Goal: Complete application form

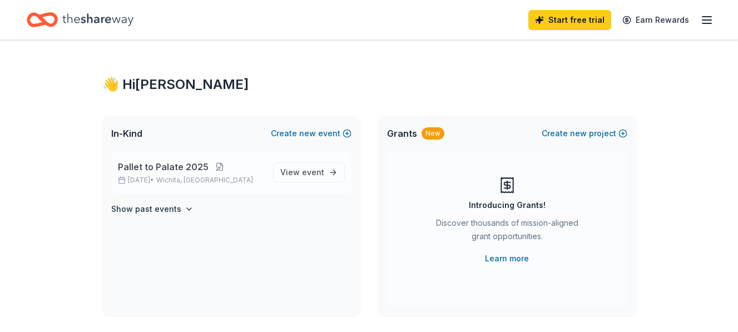
click at [225, 169] on button at bounding box center [220, 166] width 22 height 9
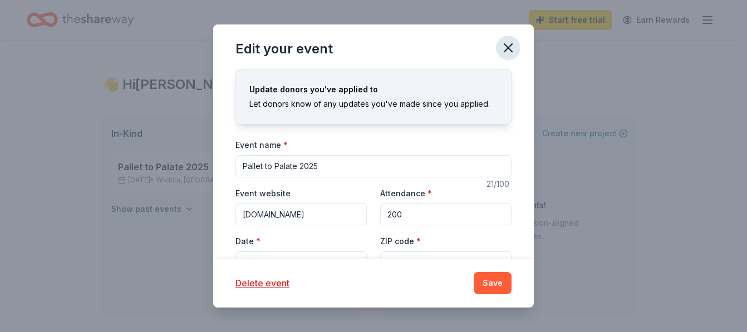
click at [511, 51] on icon "button" at bounding box center [508, 48] width 8 height 8
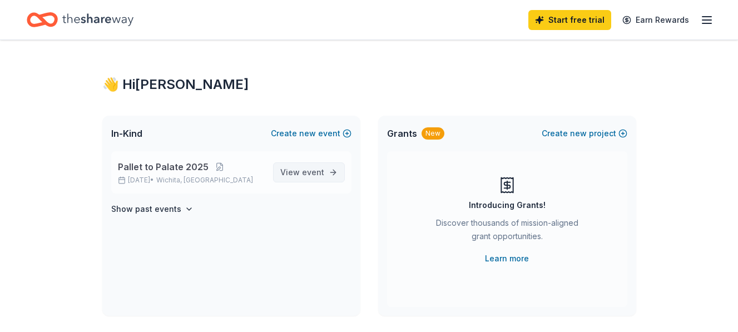
click at [303, 170] on span "event" at bounding box center [313, 171] width 22 height 9
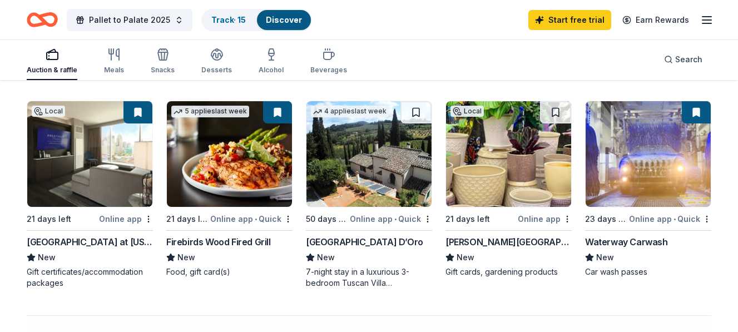
scroll to position [626, 0]
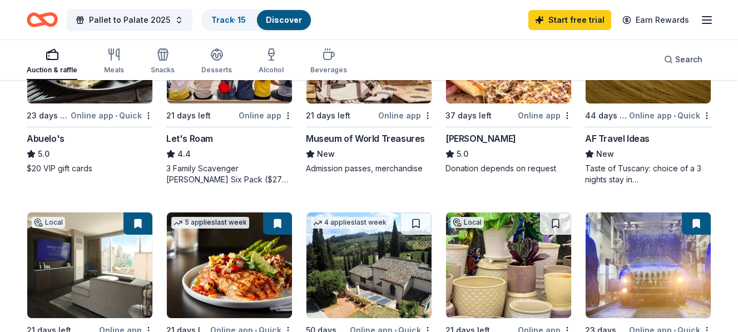
click at [629, 289] on img at bounding box center [648, 265] width 125 height 106
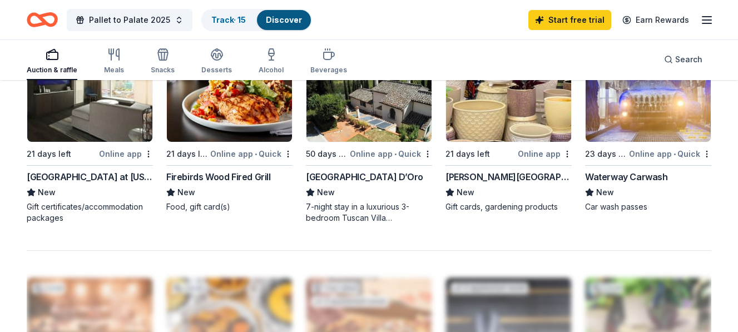
scroll to position [827, 0]
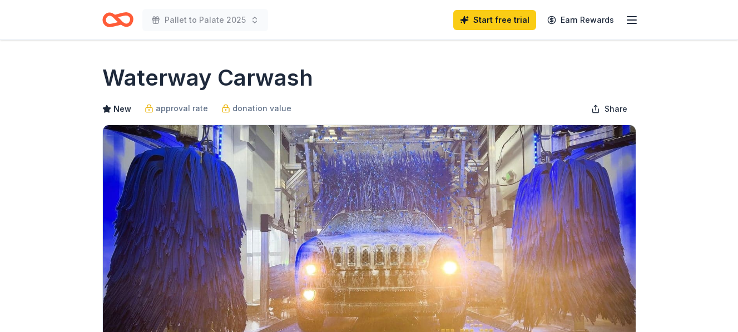
click at [629, 289] on img at bounding box center [369, 231] width 533 height 212
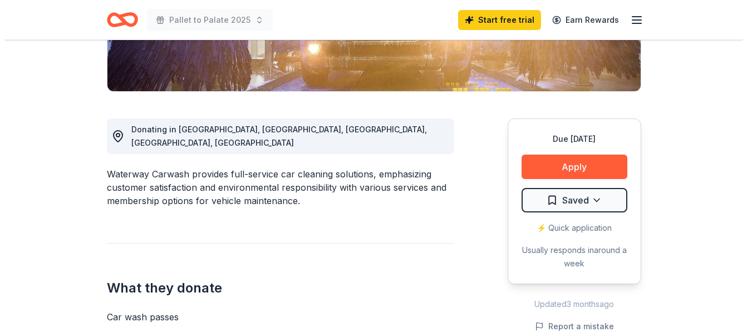
scroll to position [248, 0]
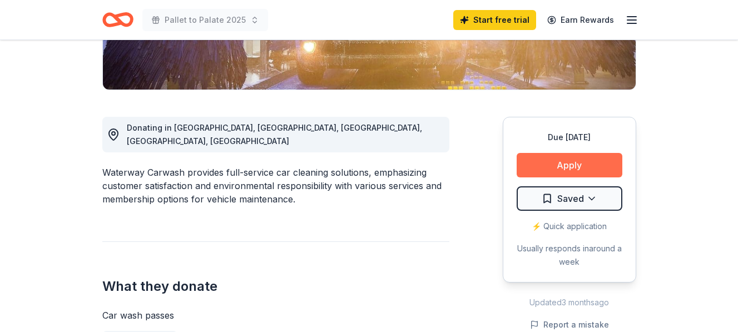
click at [559, 165] on button "Apply" at bounding box center [570, 165] width 106 height 24
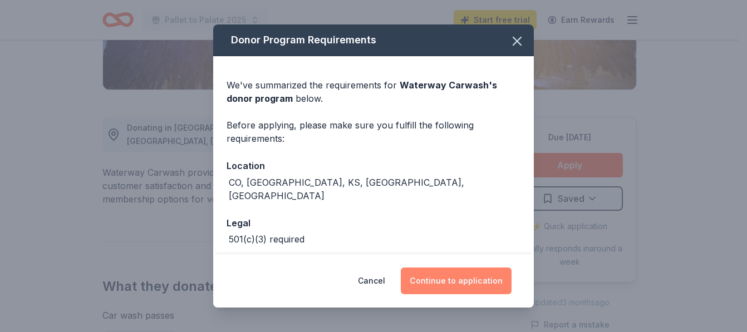
click at [491, 275] on button "Continue to application" at bounding box center [456, 281] width 111 height 27
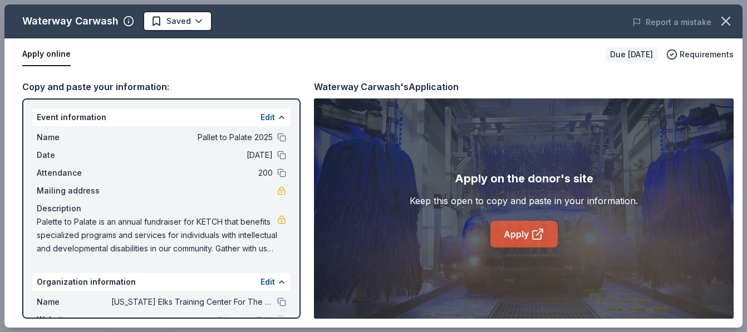
click at [516, 240] on link "Apply" at bounding box center [523, 234] width 67 height 27
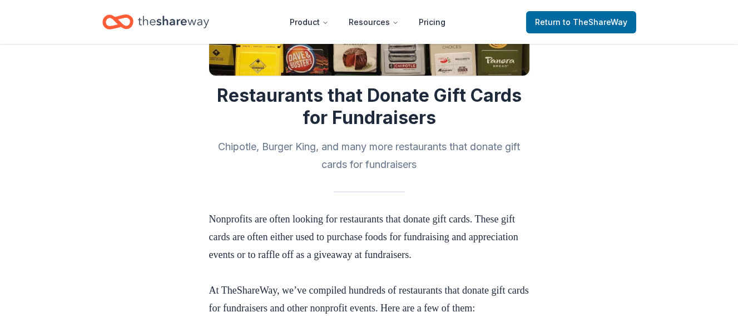
scroll to position [204, 0]
